Goal: Task Accomplishment & Management: Use online tool/utility

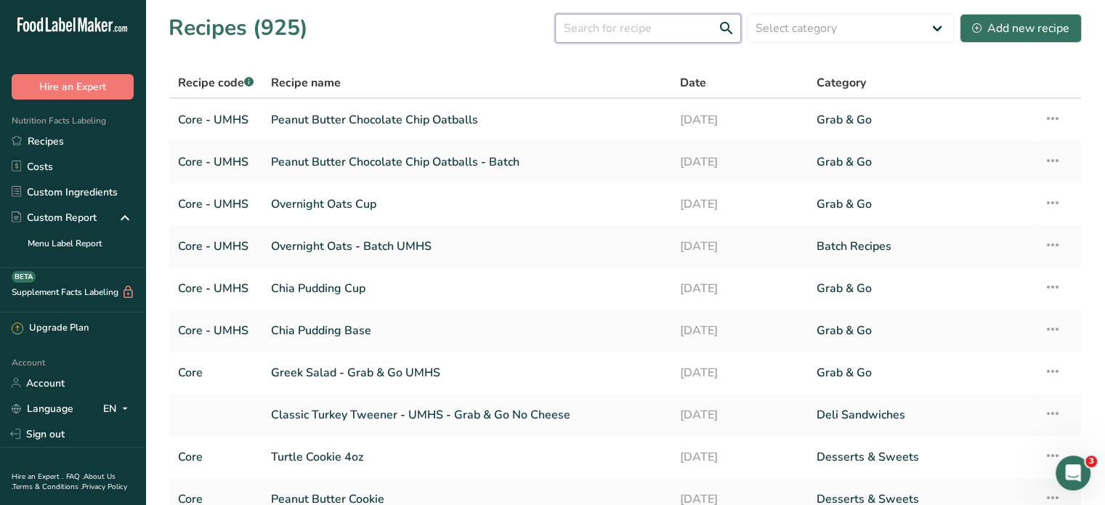
click at [662, 31] on input "text" at bounding box center [648, 28] width 186 height 29
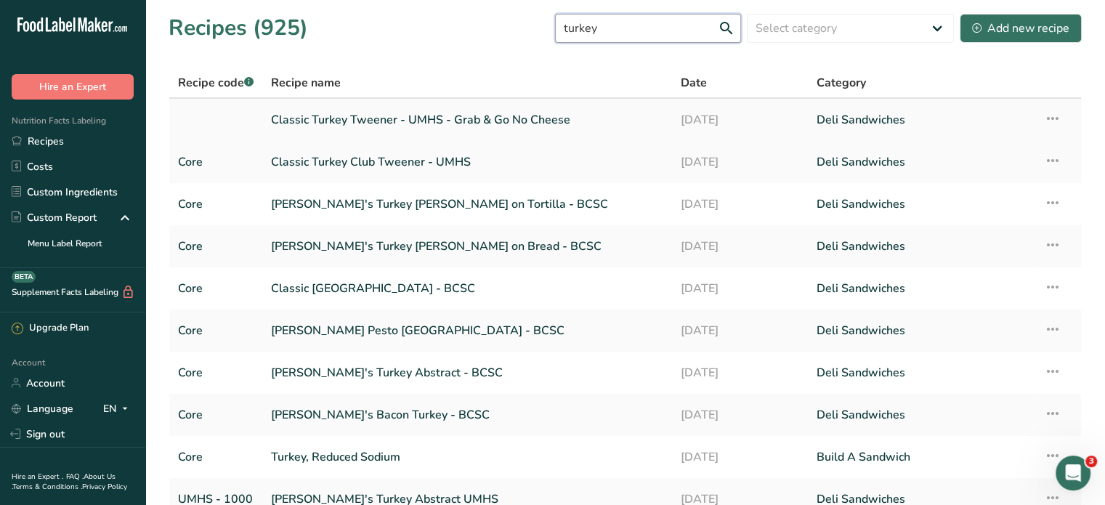
type input "turkey"
click at [503, 121] on link "Classic Turkey Tweener - UMHS - Grab & Go No Cheese" at bounding box center [467, 120] width 392 height 31
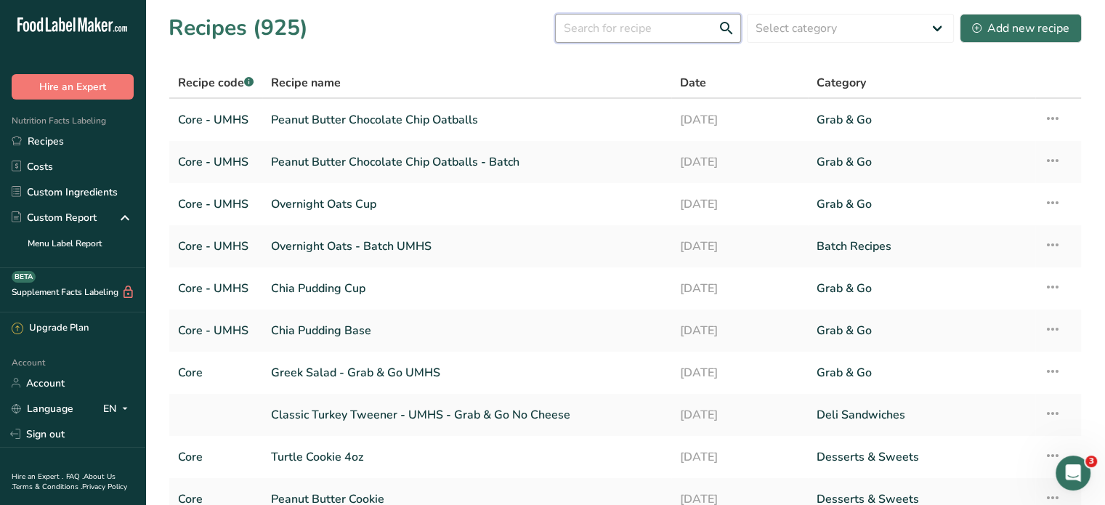
click at [677, 31] on input "text" at bounding box center [648, 28] width 186 height 29
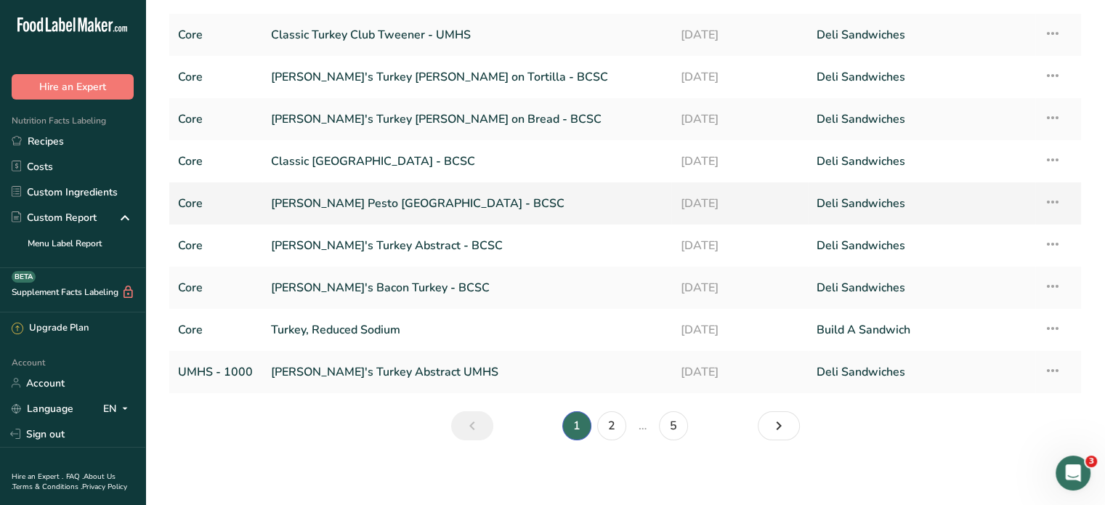
scroll to position [131, 0]
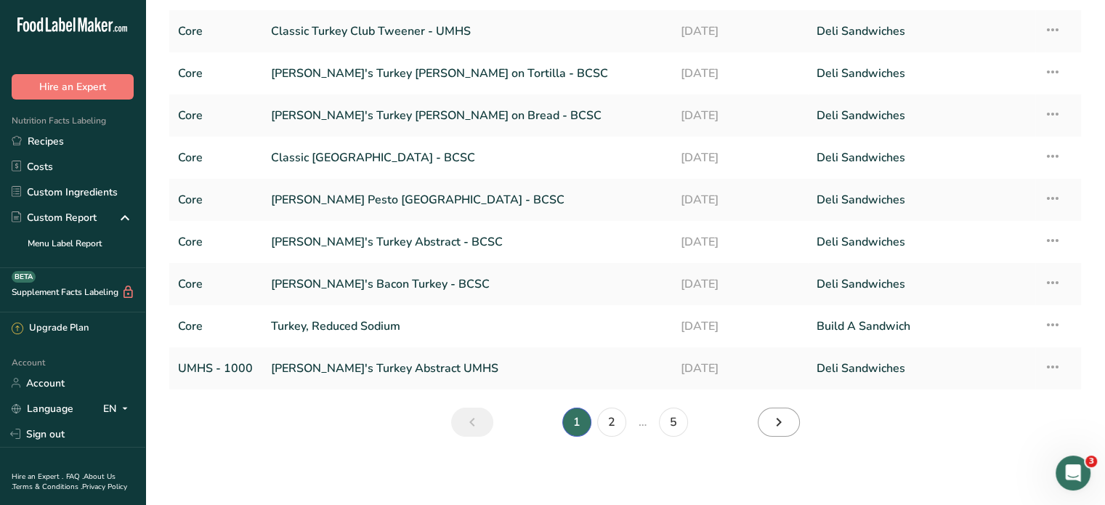
type input "turkey"
click at [777, 426] on icon "Next page" at bounding box center [778, 422] width 17 height 26
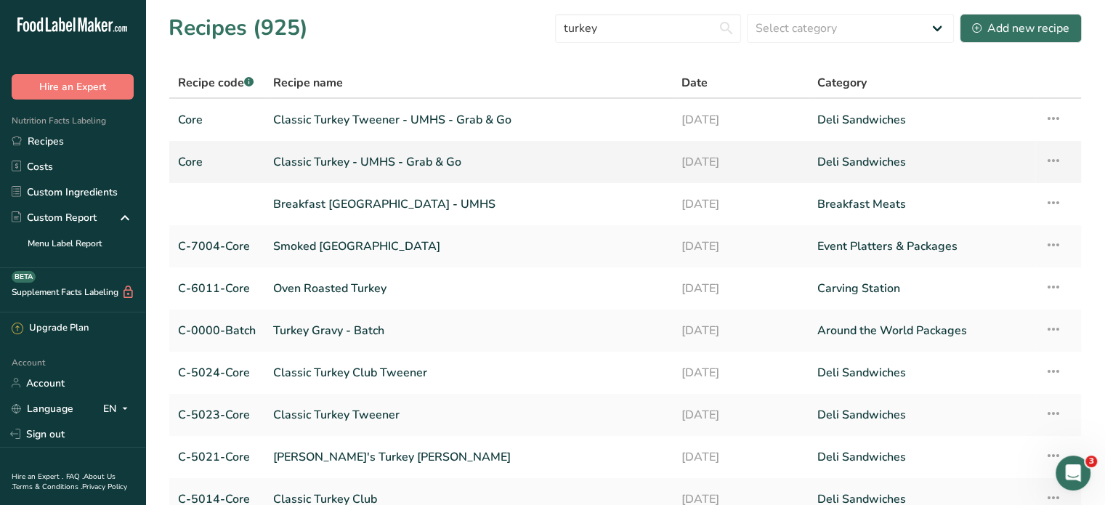
click at [380, 158] on link "Classic Turkey - UMHS - Grab & Go" at bounding box center [468, 162] width 391 height 31
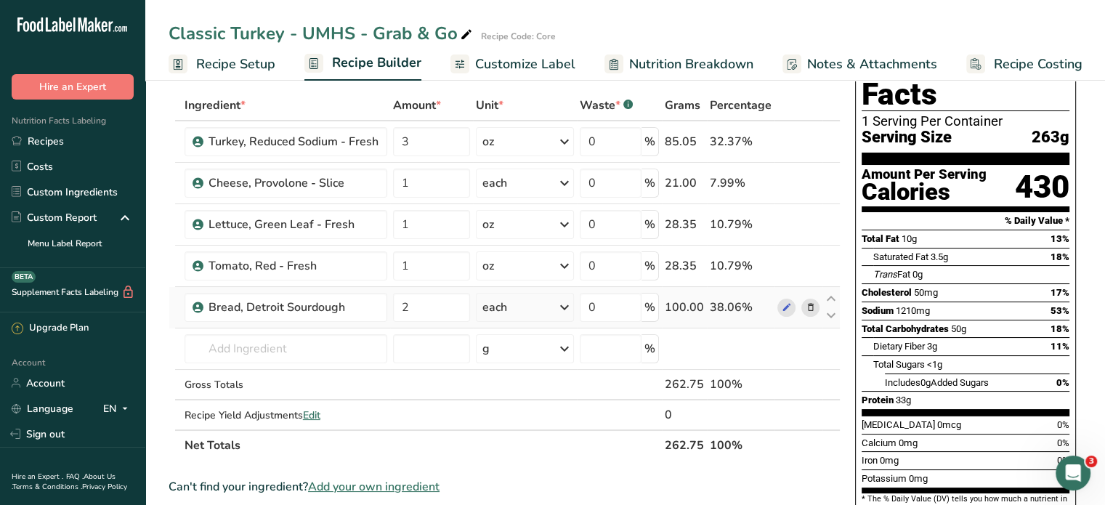
scroll to position [73, 0]
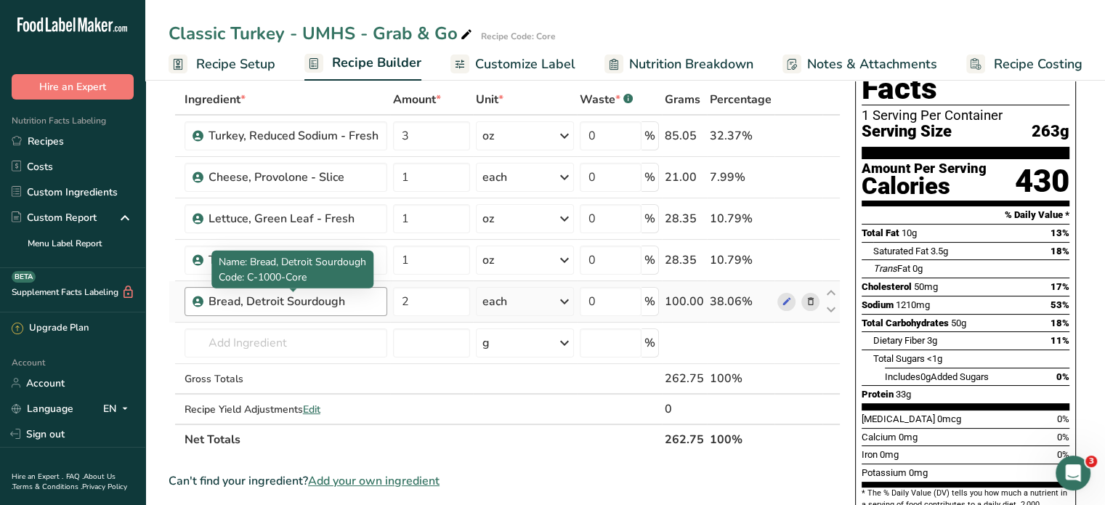
click at [360, 299] on div "Bread, Detroit Sourdough" at bounding box center [293, 301] width 170 height 17
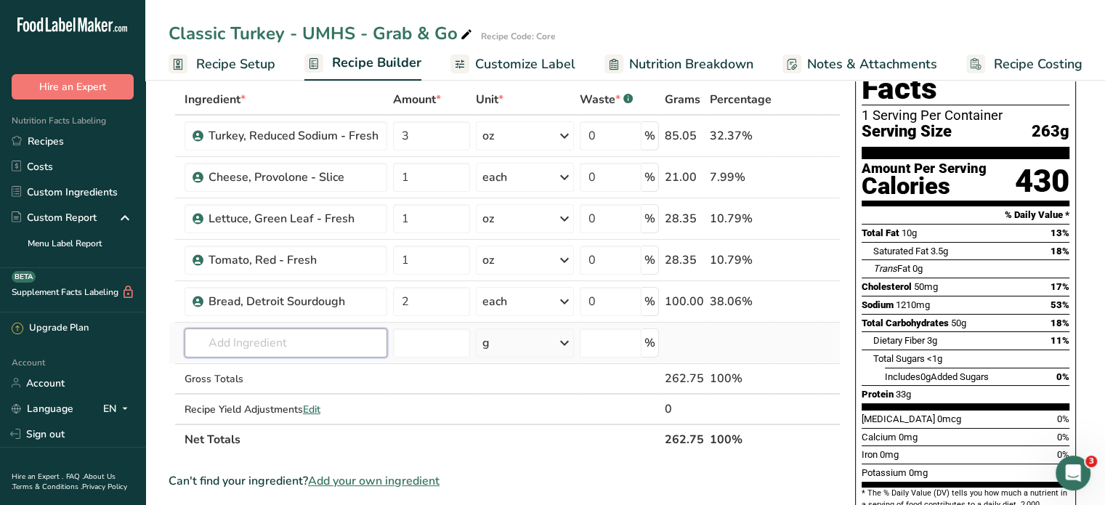
click at [327, 334] on input "text" at bounding box center [286, 342] width 203 height 29
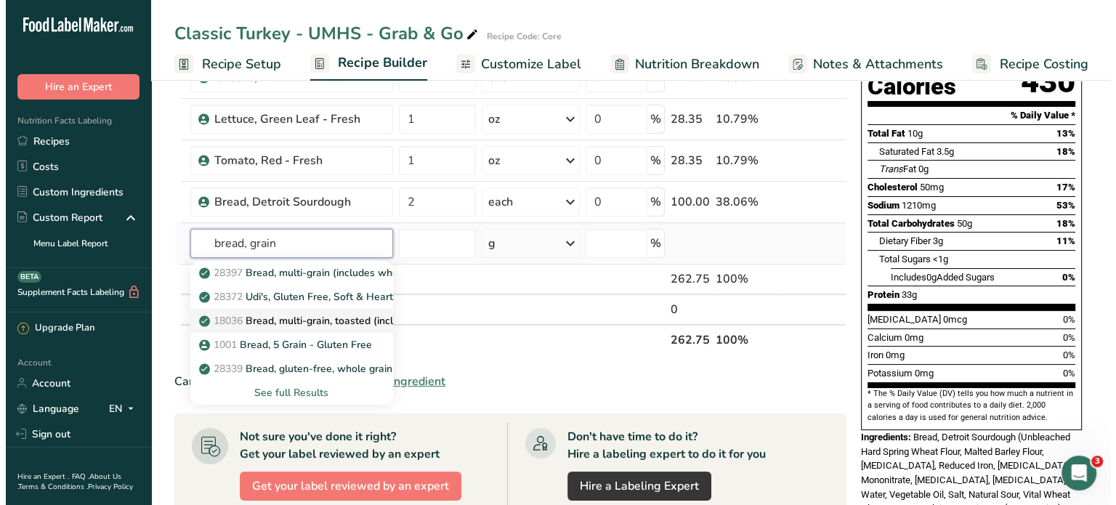
scroll to position [218, 0]
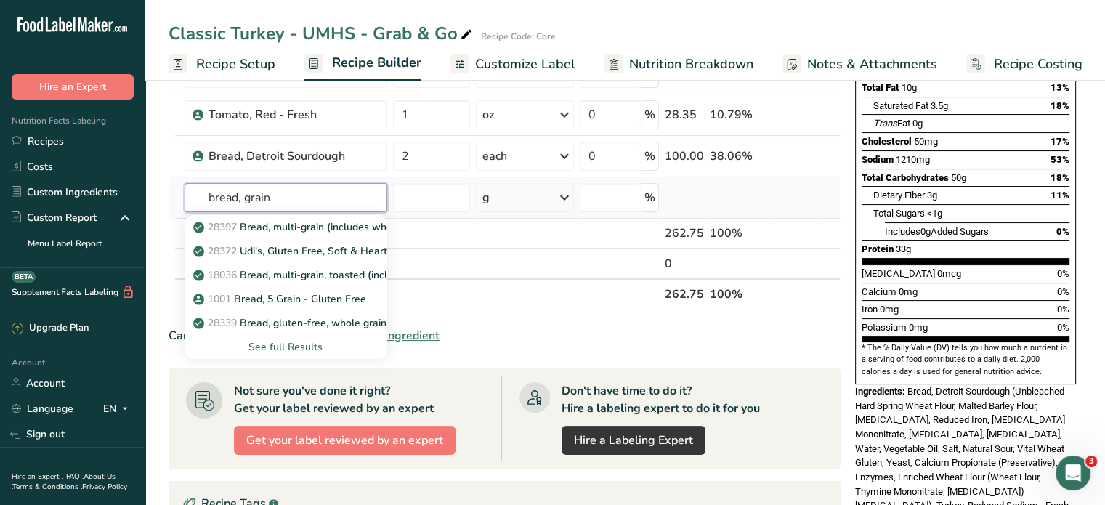
type input "bread, grain"
click at [303, 346] on div "See full Results" at bounding box center [285, 346] width 179 height 15
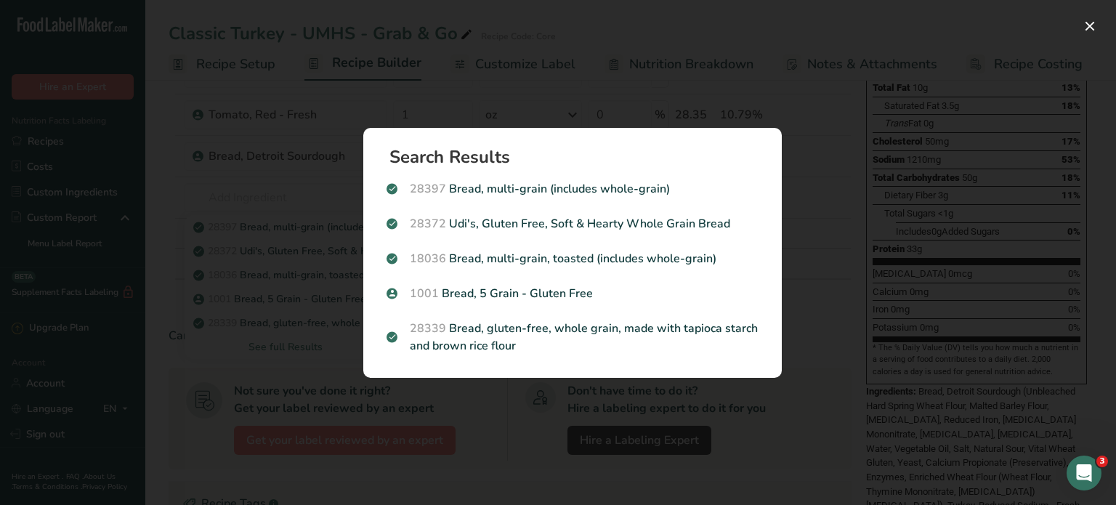
click at [330, 256] on div "Search results modal" at bounding box center [558, 252] width 1116 height 505
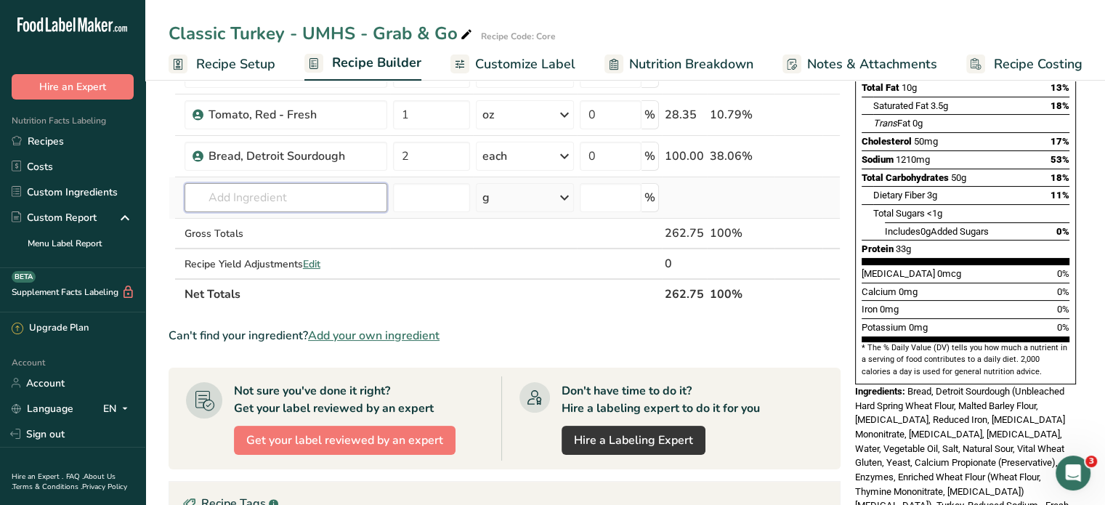
click at [296, 206] on input "text" at bounding box center [286, 197] width 203 height 29
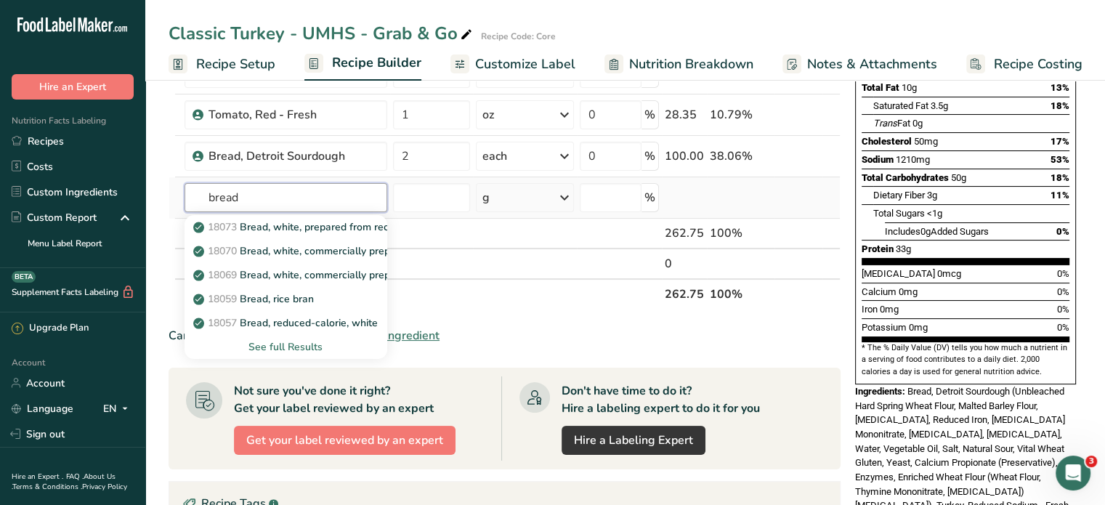
type input "bread"
click at [285, 346] on div "See full Results" at bounding box center [285, 346] width 179 height 15
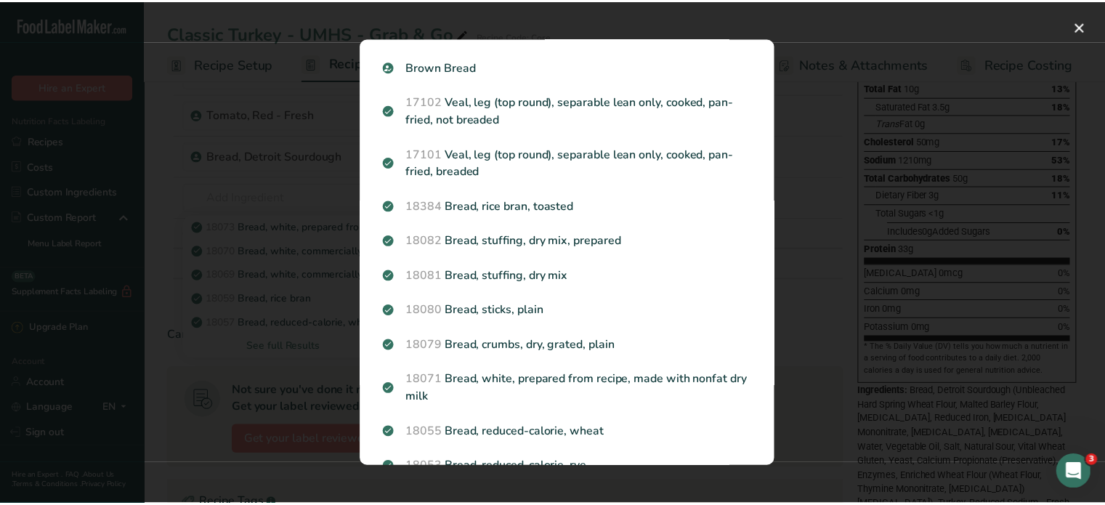
scroll to position [0, 0]
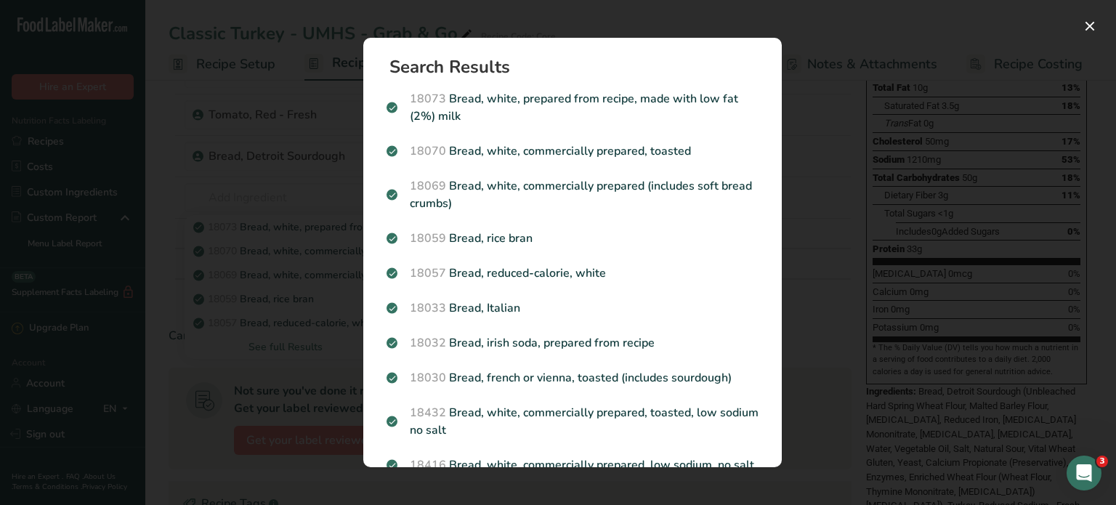
click at [807, 253] on div "Search results modal" at bounding box center [558, 252] width 1116 height 505
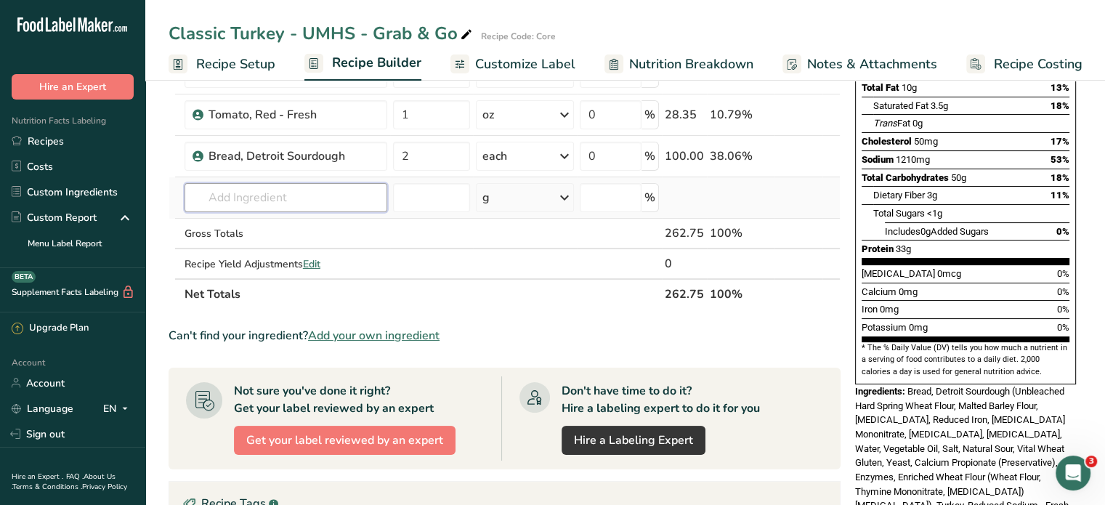
click at [291, 194] on input "text" at bounding box center [286, 197] width 203 height 29
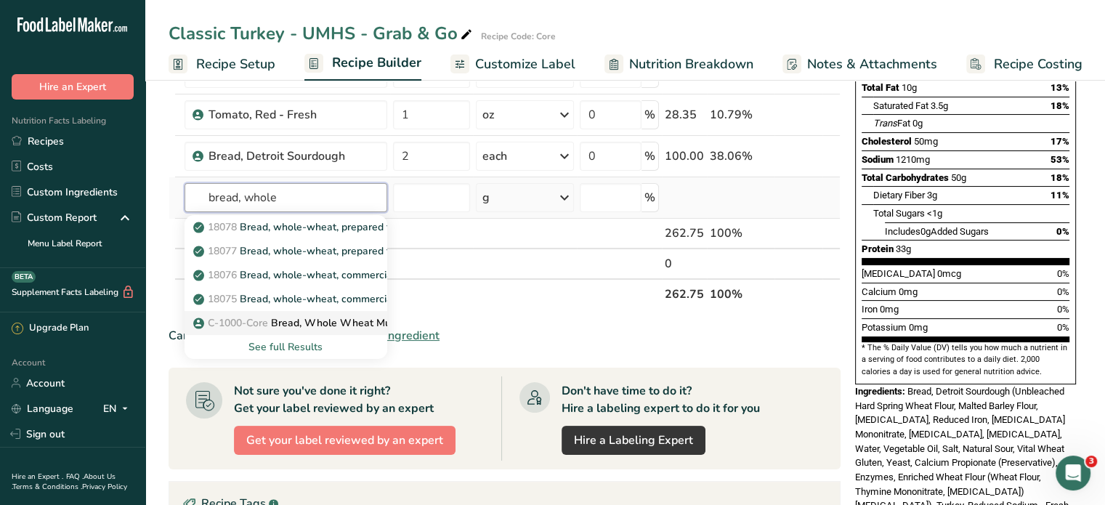
type input "bread, whole"
click at [313, 318] on p "C-1000-Core Bread, Whole Wheat Multigrain" at bounding box center [309, 322] width 227 height 15
type input "Bread, Whole Wheat Multigrain"
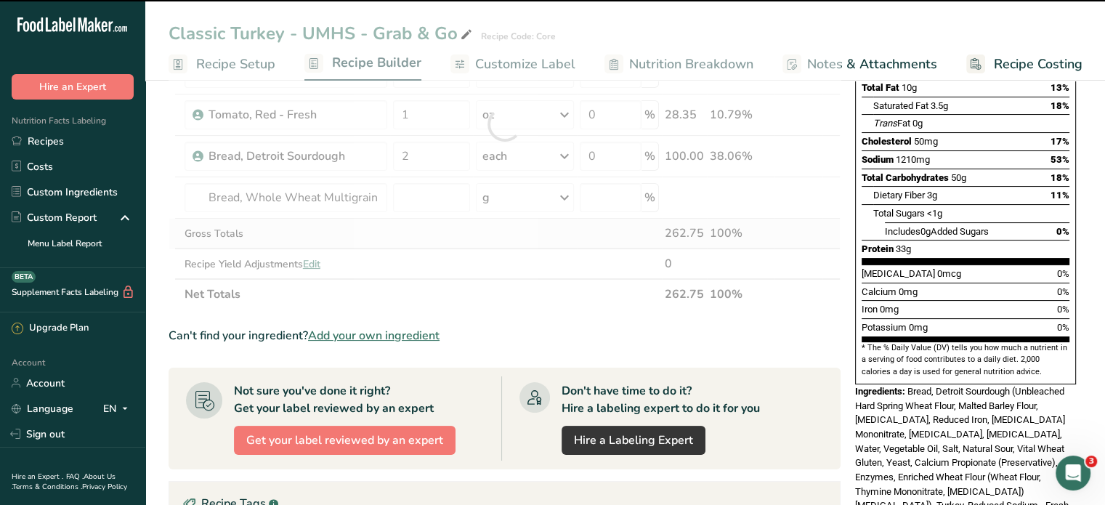
type input "0"
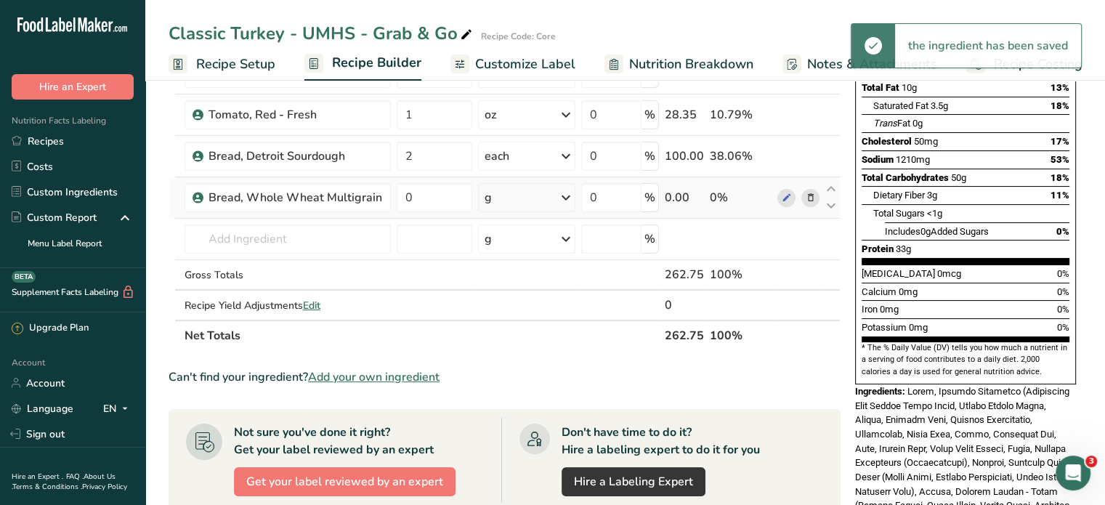
click at [537, 203] on div "g" at bounding box center [526, 197] width 97 height 29
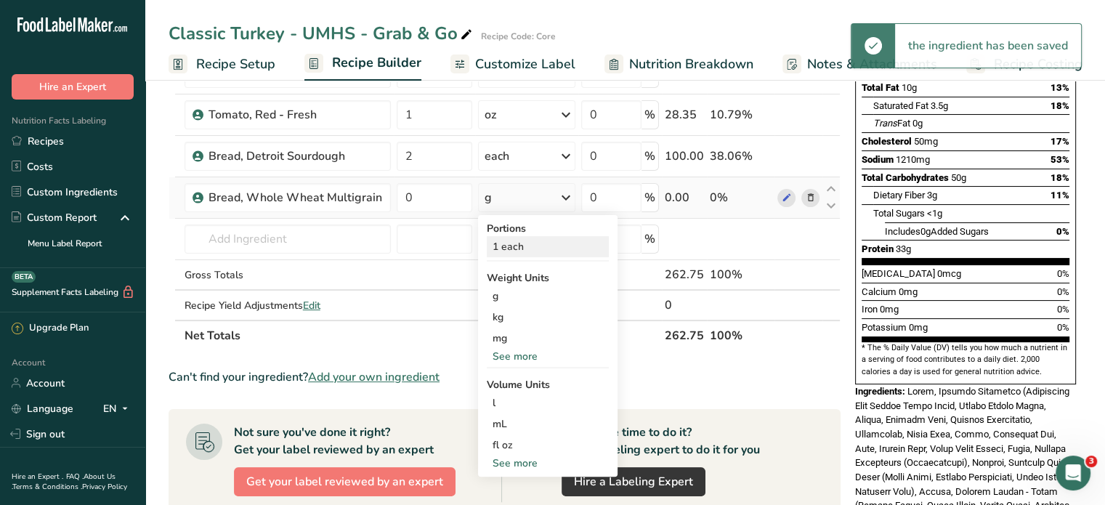
click at [531, 240] on div "1 each" at bounding box center [548, 246] width 122 height 21
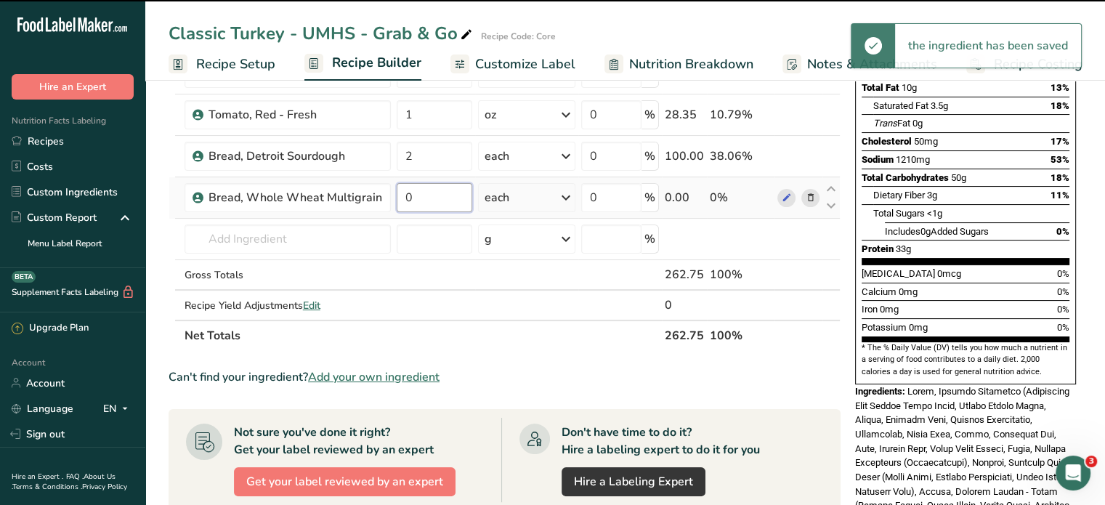
click at [436, 198] on input "0" at bounding box center [435, 197] width 76 height 29
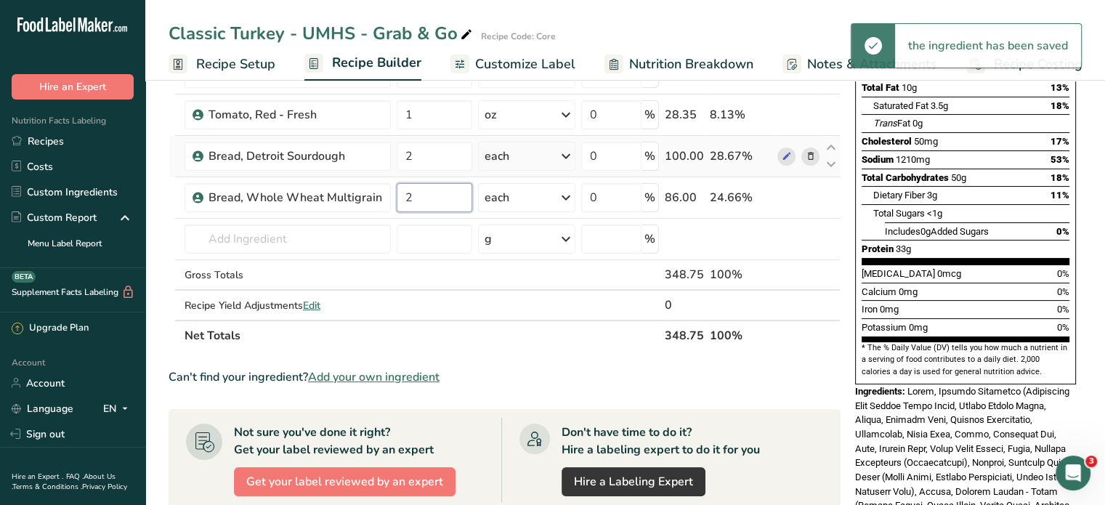
type input "2"
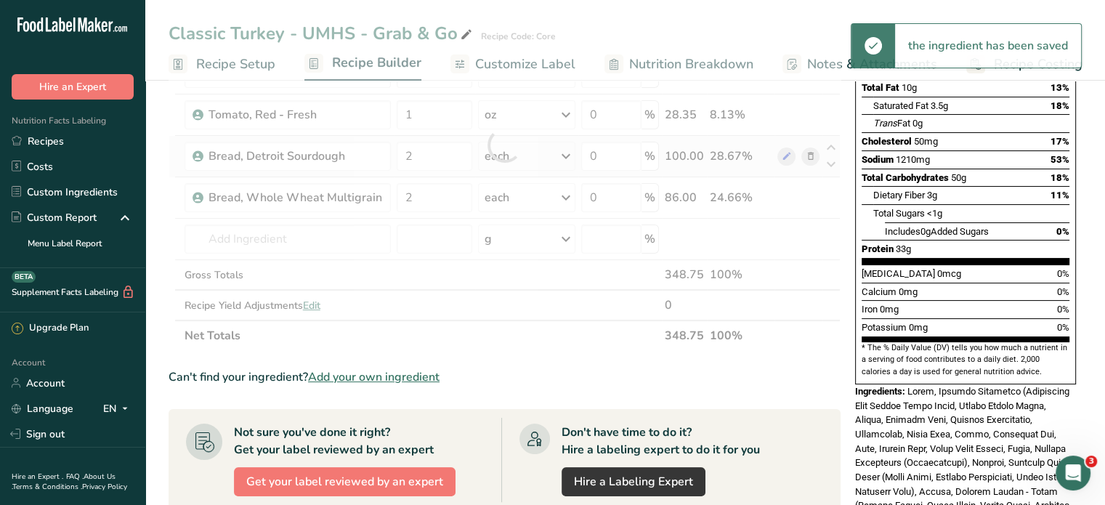
click at [814, 156] on div "Ingredient * Amount * Unit * Waste * .a-a{fill:#347362;}.b-a{fill:#fff;} Grams …" at bounding box center [505, 145] width 672 height 412
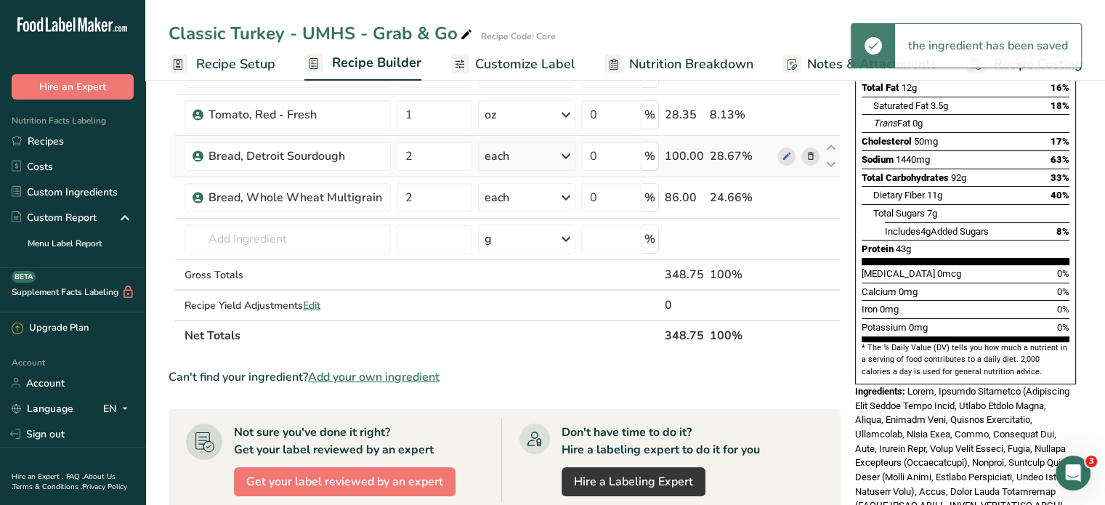
click at [808, 155] on icon at bounding box center [810, 156] width 10 height 15
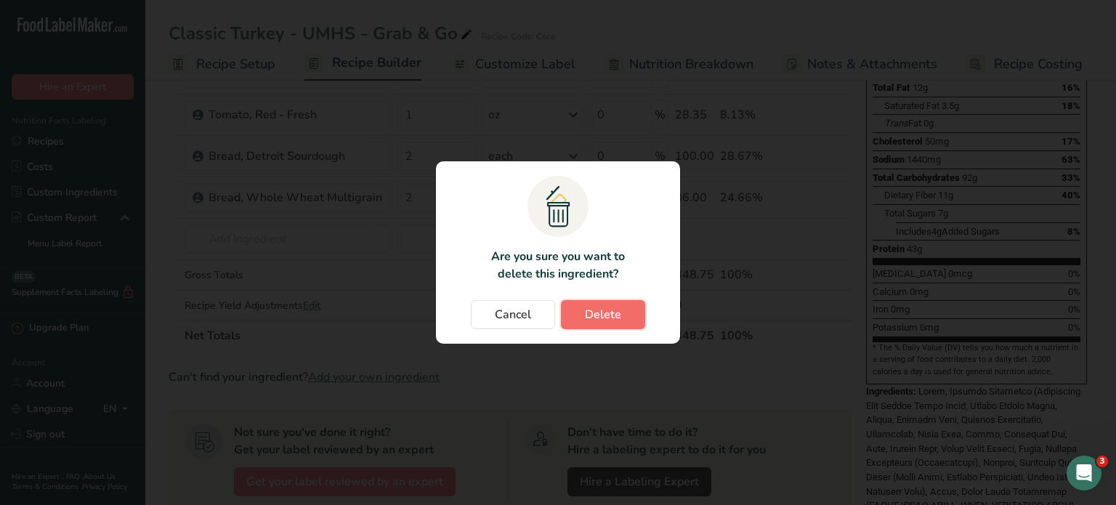
click at [615, 311] on span "Delete" at bounding box center [603, 314] width 36 height 17
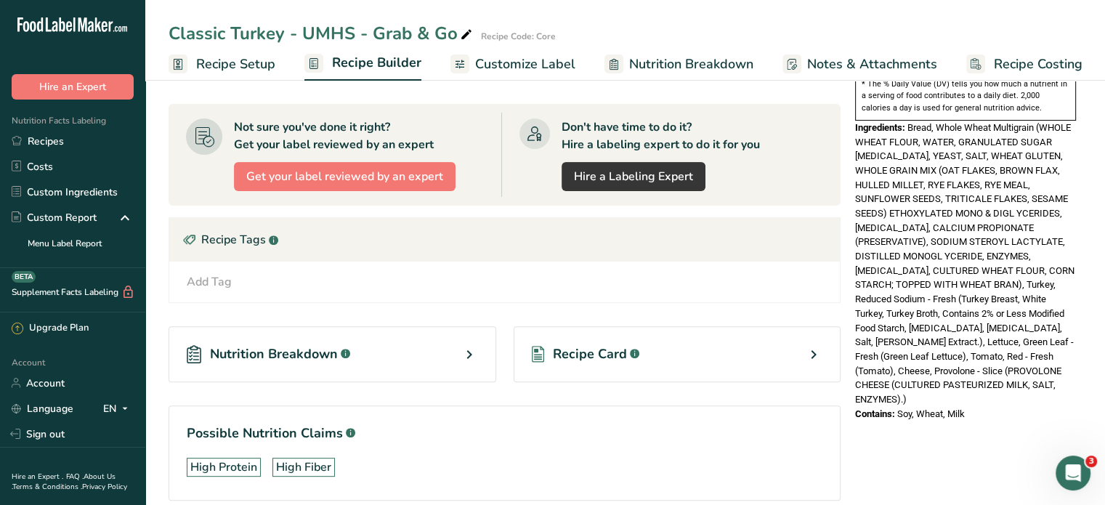
scroll to position [543, 0]
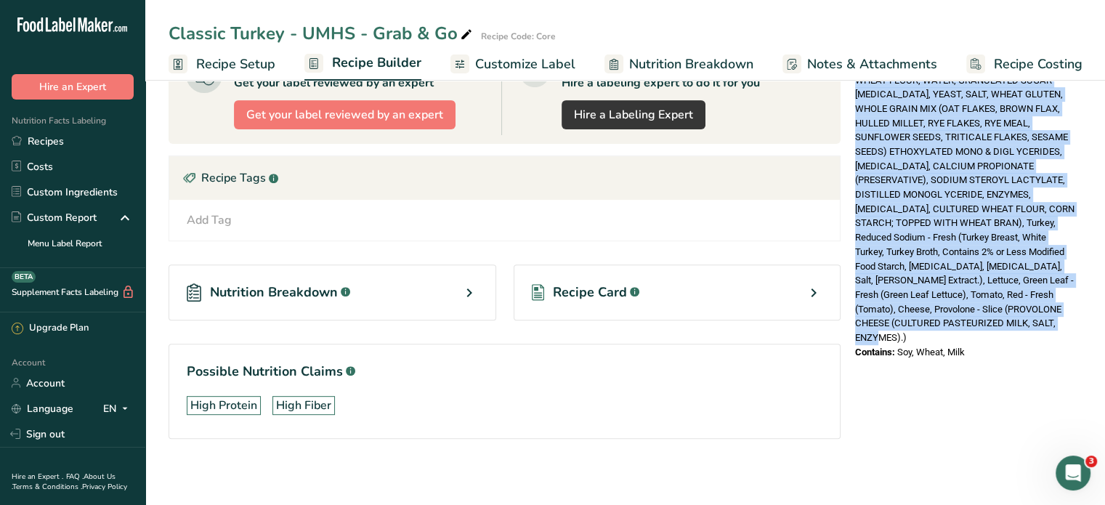
drag, startPoint x: 909, startPoint y: 281, endPoint x: 960, endPoint y: 301, distance: 54.1
click at [960, 301] on div "Ingredients: Bread, Whole Wheat Multigrain (WHOLE WHEAT FLOUR, WATER, GRANULATE…" at bounding box center [965, 202] width 221 height 286
copy span "Bread, Whole Wheat Multigrain (WHOLE WHEAT FLOUR, WATER, GRANULATED SUGAR [MEDI…"
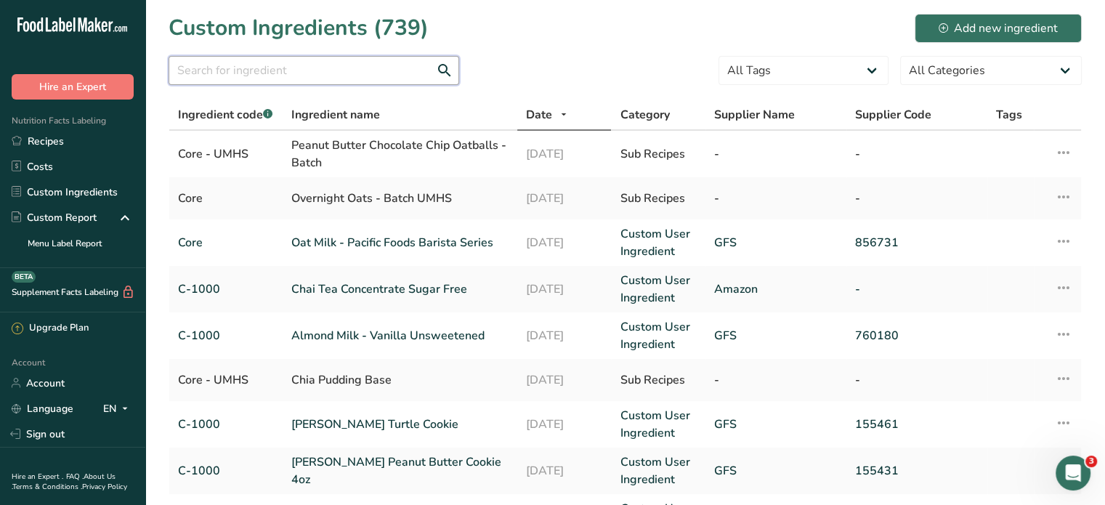
click at [371, 65] on input "text" at bounding box center [314, 70] width 291 height 29
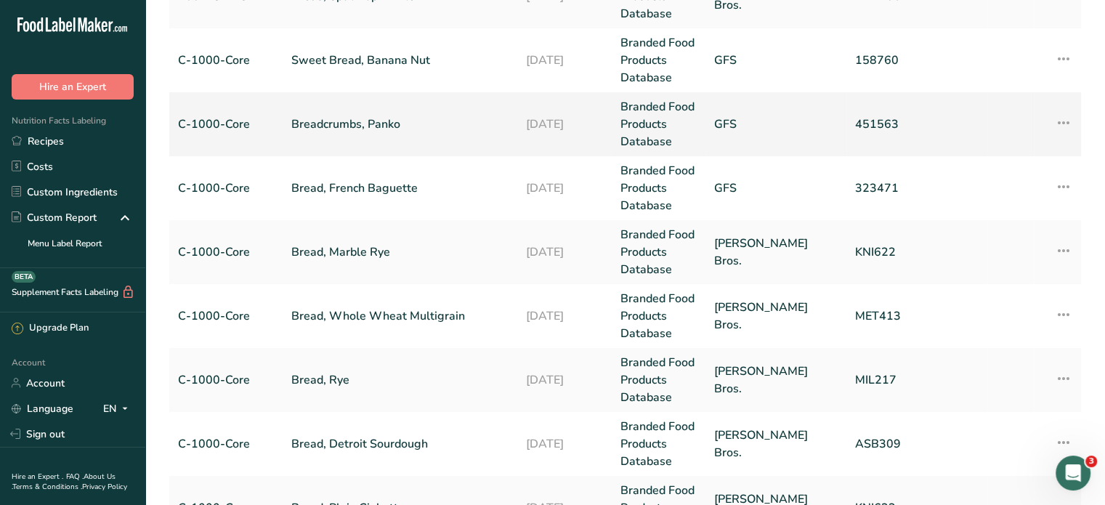
scroll to position [363, 0]
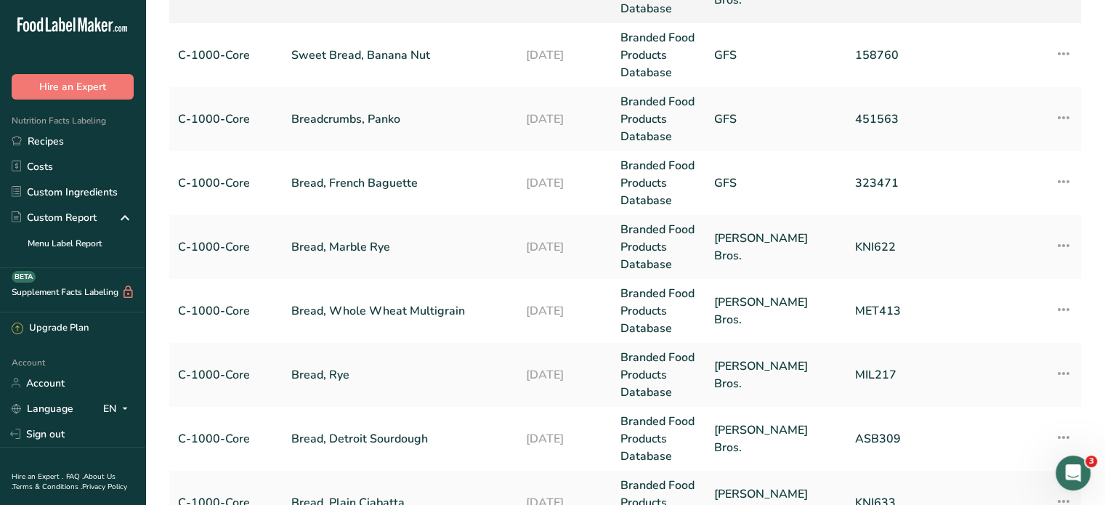
type input "bread"
